Goal: Information Seeking & Learning: Find specific page/section

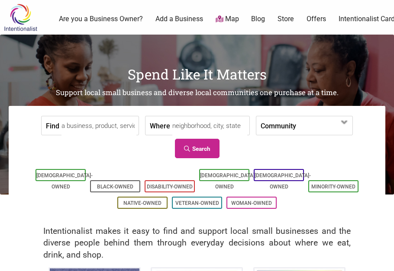
click at [79, 130] on input "Find" at bounding box center [98, 125] width 75 height 19
type input "chimney"
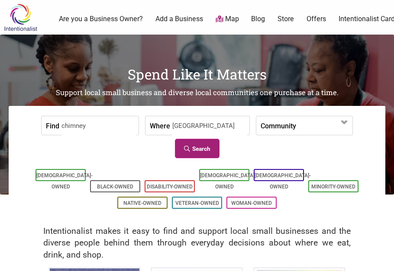
type input "[GEOGRAPHIC_DATA]"
click at [211, 152] on link "Search" at bounding box center [197, 148] width 45 height 19
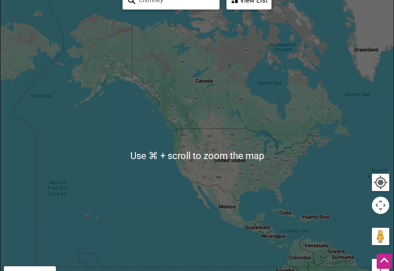
scroll to position [150, 0]
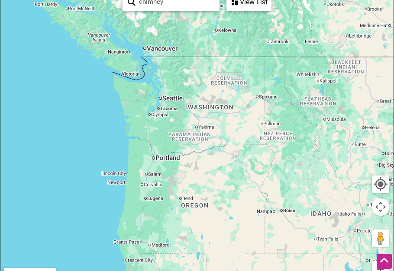
click at [246, 3] on div "View List" at bounding box center [248, 2] width 43 height 16
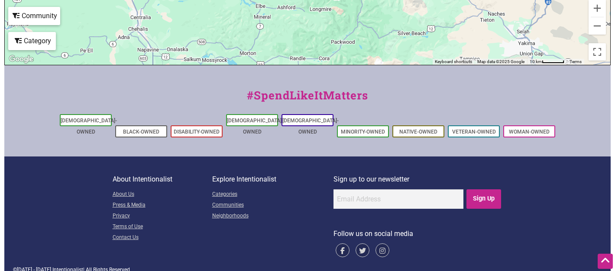
scroll to position [0, 0]
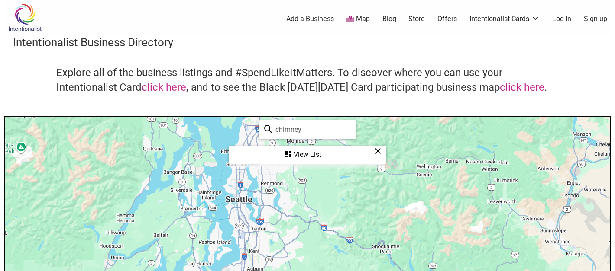
click at [309, 130] on input "chimney" at bounding box center [311, 129] width 79 height 17
type input "chimney sweep"
click at [303, 155] on div "View List" at bounding box center [307, 155] width 156 height 16
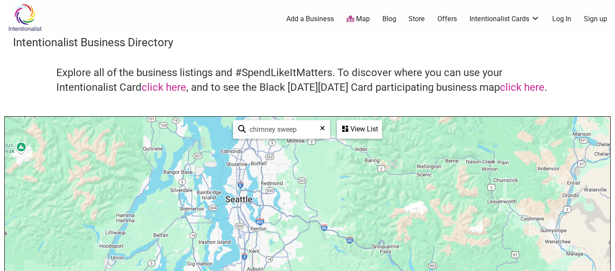
click at [359, 23] on link "Map" at bounding box center [357, 19] width 23 height 10
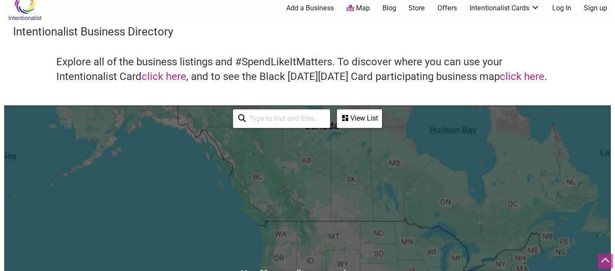
scroll to position [62, 0]
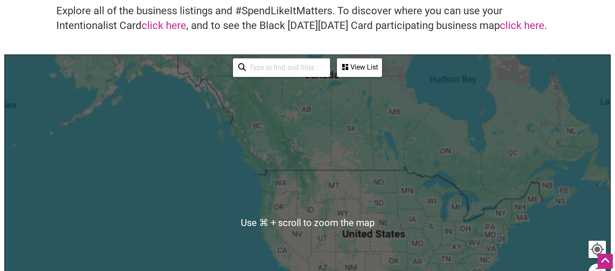
click at [271, 69] on input "search" at bounding box center [285, 67] width 79 height 17
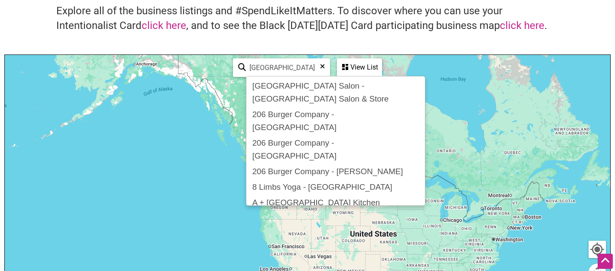
type input "[GEOGRAPHIC_DATA]"
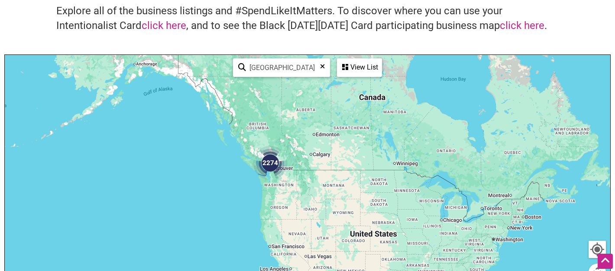
click at [359, 68] on div "View List" at bounding box center [359, 67] width 43 height 16
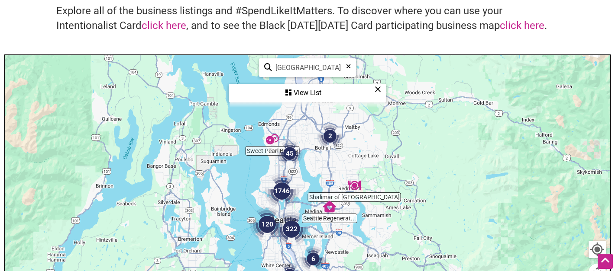
click at [300, 92] on div "View List" at bounding box center [307, 93] width 156 height 16
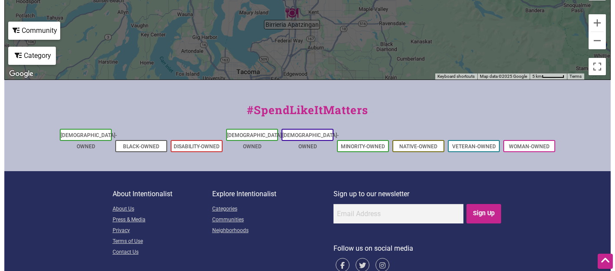
scroll to position [389, 0]
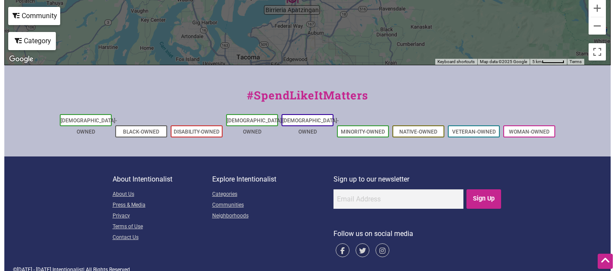
click at [42, 44] on div "Category" at bounding box center [32, 41] width 46 height 16
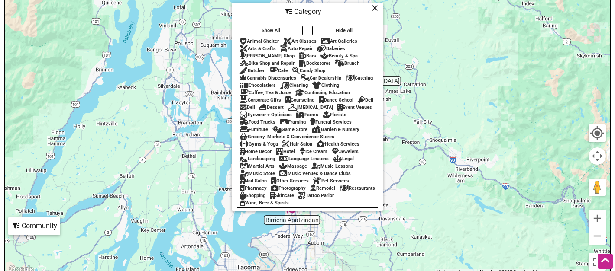
scroll to position [177, 0]
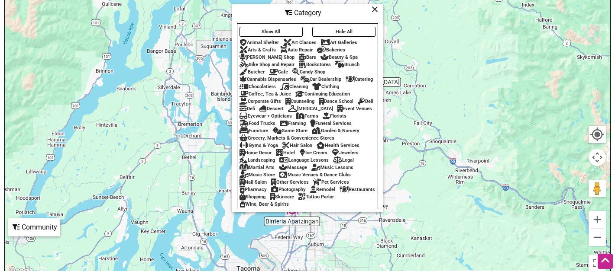
click at [331, 193] on div "Remodel" at bounding box center [322, 190] width 25 height 6
click at [327, 193] on div "Remodel" at bounding box center [322, 190] width 25 height 6
click at [273, 29] on button "Show All" at bounding box center [270, 32] width 63 height 10
click at [313, 8] on div "Category" at bounding box center [307, 13] width 150 height 16
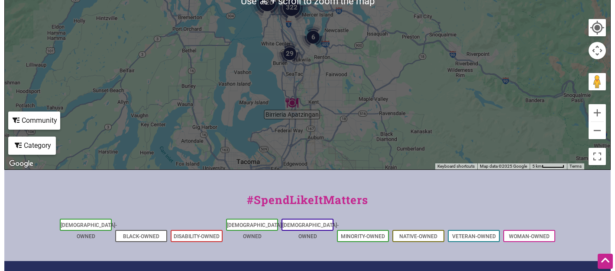
scroll to position [298, 0]
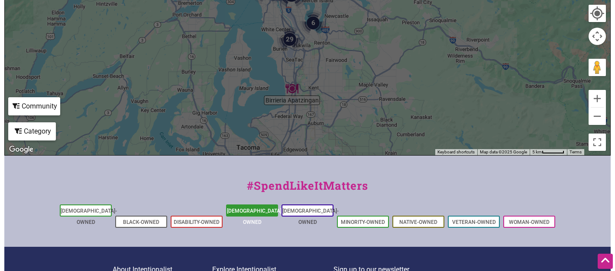
click at [251, 213] on link "[DEMOGRAPHIC_DATA]-Owned" at bounding box center [255, 216] width 56 height 17
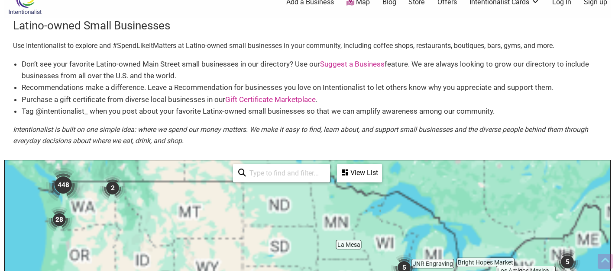
scroll to position [119, 0]
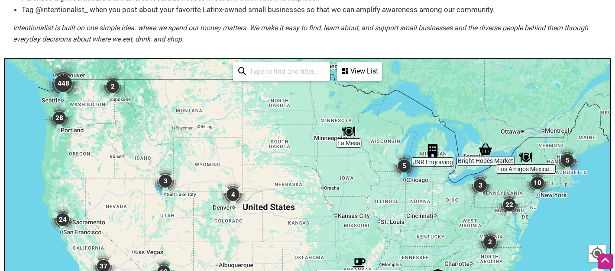
click at [286, 76] on input "search" at bounding box center [285, 71] width 79 height 17
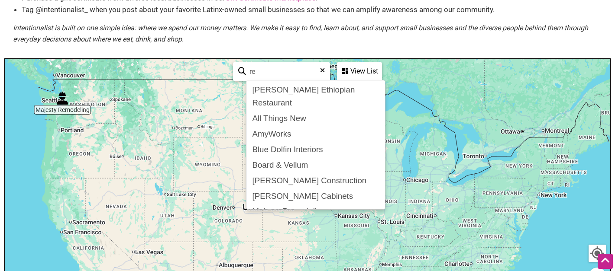
type input "r"
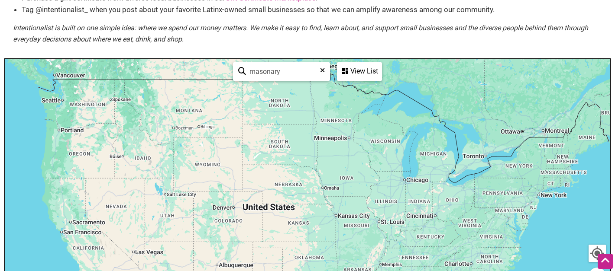
type input "masonary"
